Goal: Transaction & Acquisition: Book appointment/travel/reservation

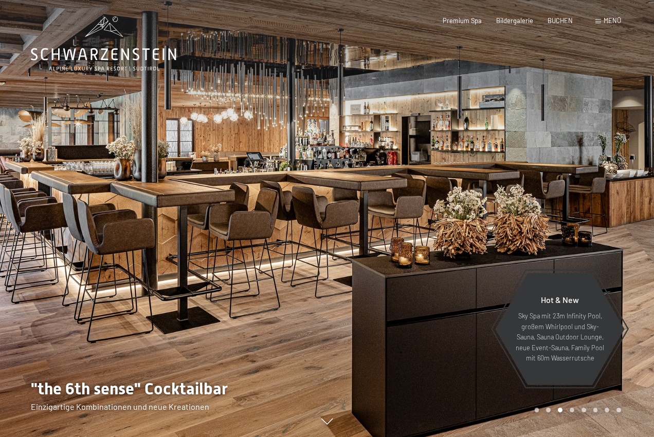
drag, startPoint x: 549, startPoint y: 126, endPoint x: 549, endPoint y: 197, distance: 70.9
click at [549, 197] on div at bounding box center [490, 218] width 327 height 437
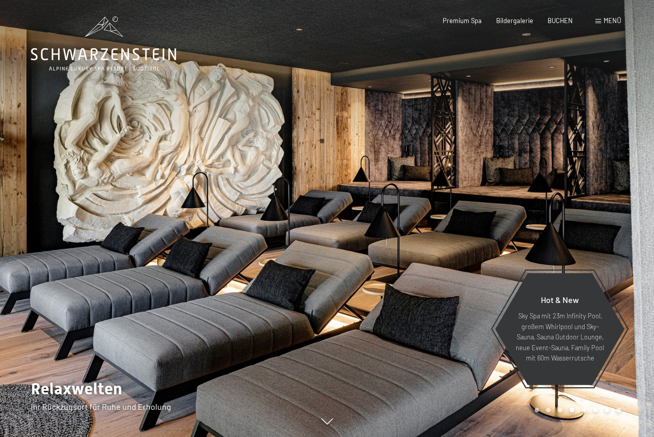
click at [617, 21] on span "Menü" at bounding box center [611, 20] width 17 height 8
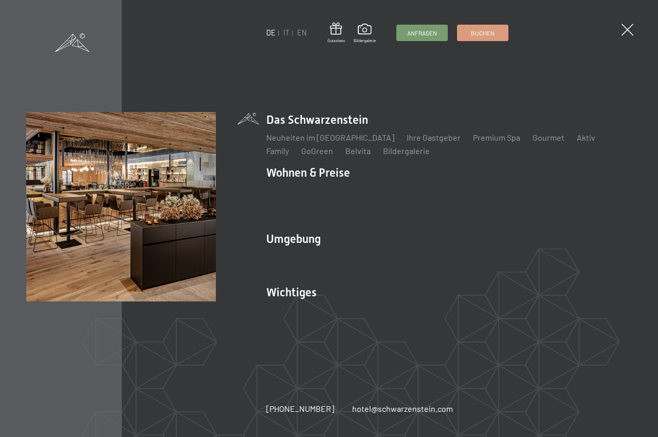
click at [288, 39] on div "DE IT EN Gutschein Bildergalerie Anfragen Buchen" at bounding box center [387, 33] width 242 height 21
click at [283, 35] on link "IT" at bounding box center [286, 32] width 6 height 9
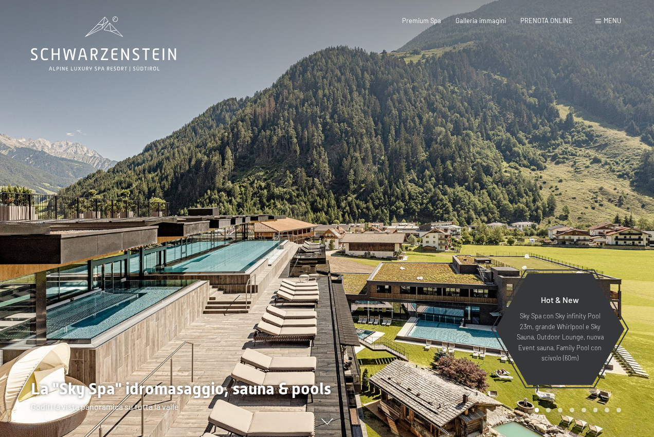
click at [612, 18] on span "Menu" at bounding box center [611, 20] width 17 height 8
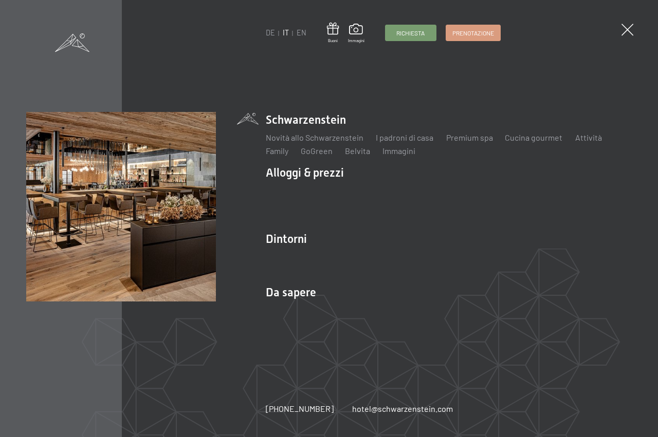
click at [618, 23] on div "DE IT EN Buoni Immagini Richiesta Prenotazione DE IT EN Schwarzenstein Novità a…" at bounding box center [329, 218] width 658 height 437
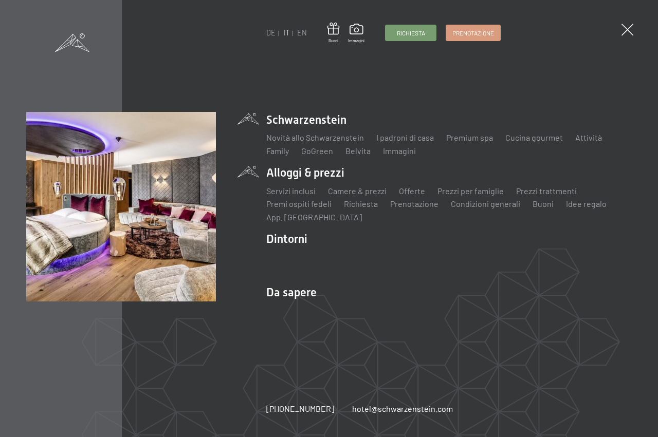
click at [331, 170] on li "Alloggi & prezzi Servizi inclusi Camere & prezzi Lista Offerte Lista Prezzi per…" at bounding box center [448, 194] width 365 height 58
click at [411, 191] on link "Offerte" at bounding box center [412, 191] width 26 height 10
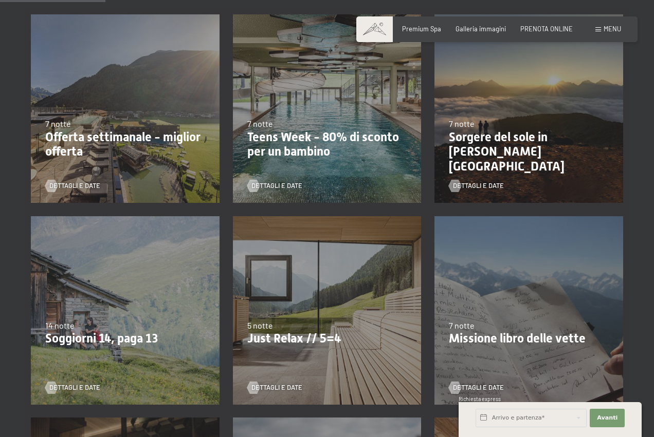
scroll to position [247, 0]
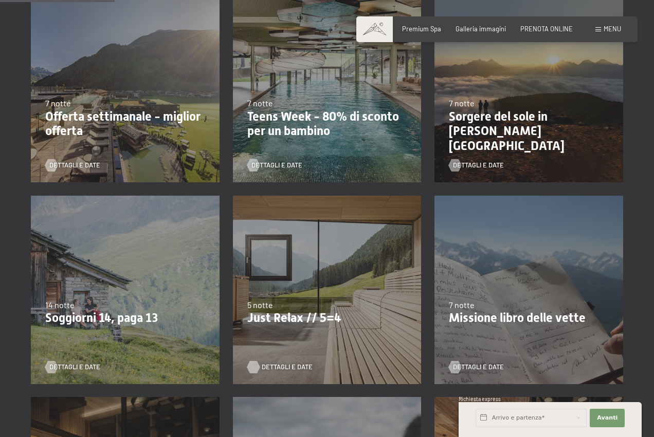
click at [280, 366] on span "Dettagli e Date" at bounding box center [287, 367] width 51 height 9
click at [125, 121] on p "Offerta settimanale - miglior offerta" at bounding box center [125, 124] width 160 height 30
click at [78, 164] on span "Dettagli e Date" at bounding box center [85, 165] width 51 height 9
click at [343, 126] on p "Teens Week - 80% di sconto per un bambino" at bounding box center [327, 124] width 160 height 30
click at [285, 164] on span "Dettagli e Date" at bounding box center [287, 165] width 51 height 9
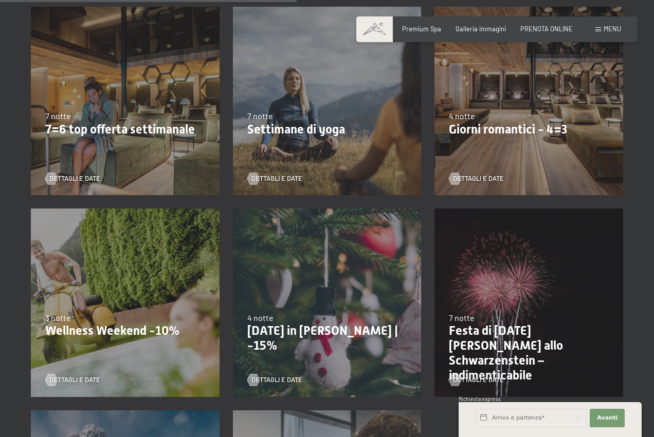
scroll to position [658, 0]
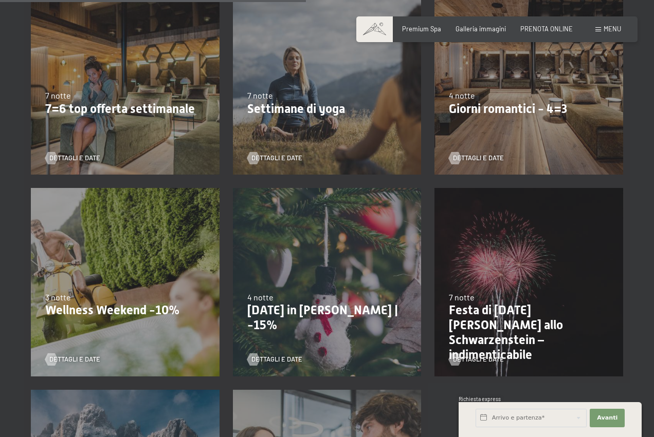
click at [474, 164] on div "9/11/2025-5/12/2025 8/12/2025-19/12/2025 11/1/2026-23/1/2026 8/3/2026-27/3/2026…" at bounding box center [529, 81] width 202 height 202
click at [487, 161] on span "Dettagli e Date" at bounding box center [488, 158] width 51 height 9
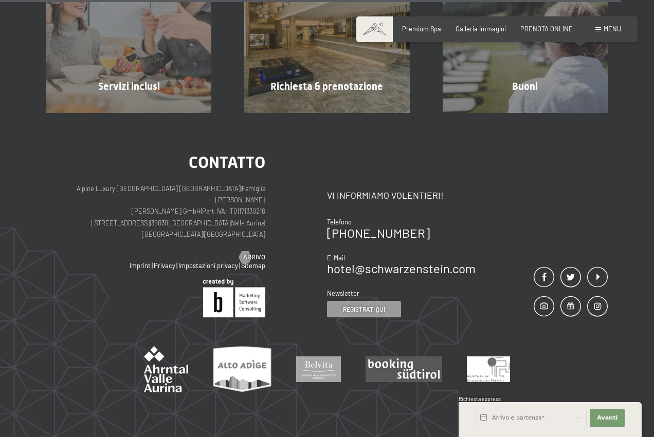
scroll to position [1398, 0]
